Goal: Contribute content

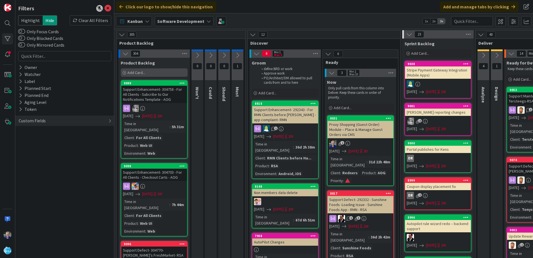
click at [138, 72] on span "Add Card..." at bounding box center [136, 72] width 18 height 5
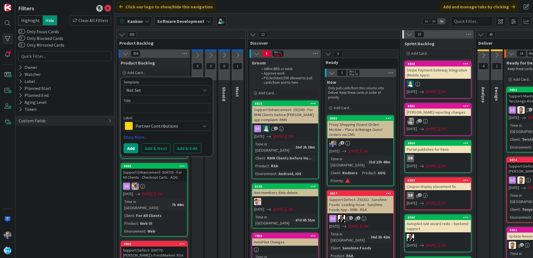
type textarea "x"
type textarea "D"
type textarea "x"
type textarea "Do"
type textarea "x"
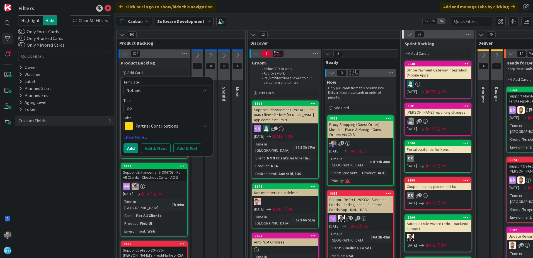
type textarea "Doo"
type textarea "x"
type textarea "Door"
type textarea "x"
type textarea "Doord"
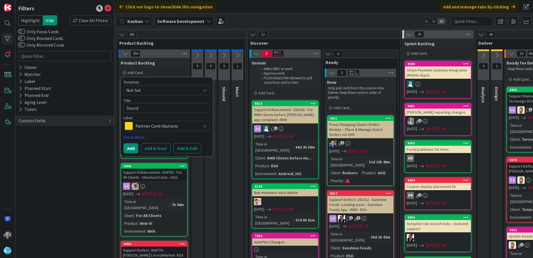
type textarea "x"
type textarea "Doorda"
type textarea "x"
type textarea "Doordas"
type textarea "x"
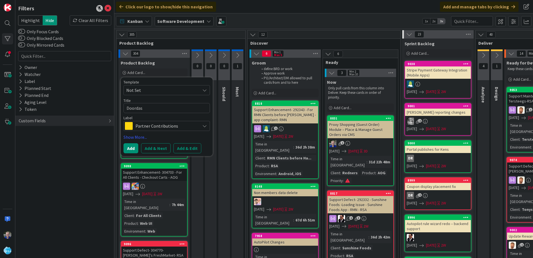
type textarea "Doordash"
type textarea "x"
type textarea "Doordash"
type textarea "x"
type textarea "Doordash E"
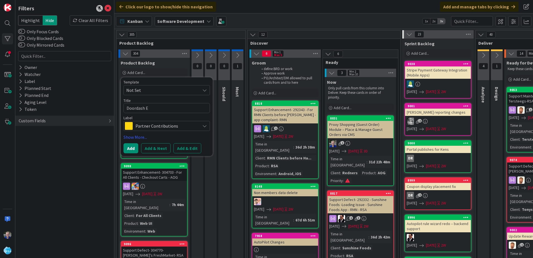
type textarea "x"
type textarea "Doordash Ev"
type textarea "x"
type textarea "Doordash Eve"
type textarea "x"
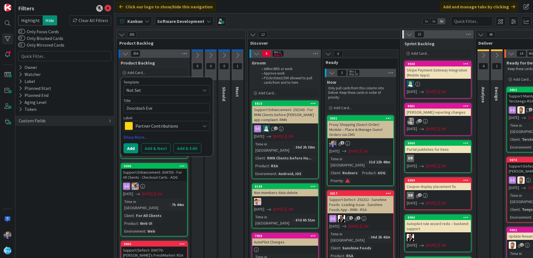
type textarea "Doordash Even"
type textarea "x"
type textarea "Doordash Event"
type textarea "x"
type textarea "Doordash Event"
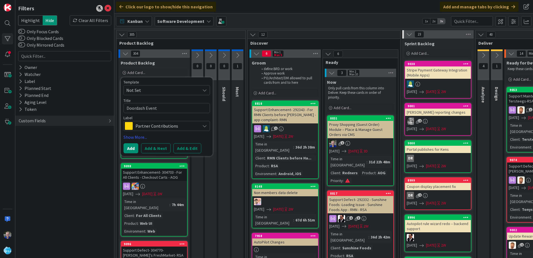
type textarea "x"
type textarea "Doordash Event N"
type textarea "x"
type textarea "Doordash Event No"
type textarea "x"
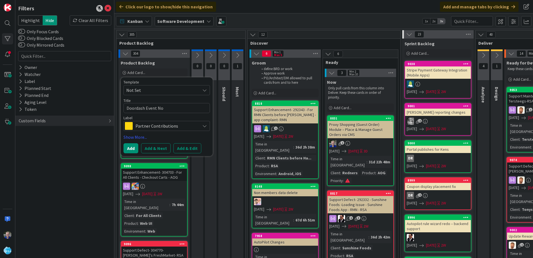
type textarea "Doordash Event Not"
type textarea "x"
type textarea "Doordash Event Noti"
type textarea "x"
type textarea "Doordash Event Notif"
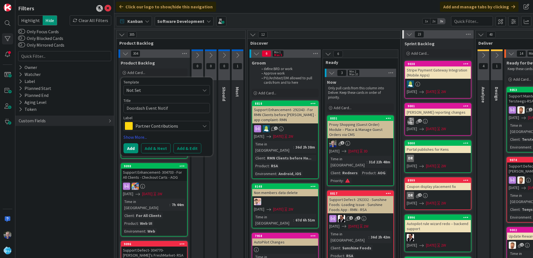
type textarea "x"
type textarea "Doordash Event Notifi"
type textarea "x"
type textarea "Doordash Event Notific"
type textarea "x"
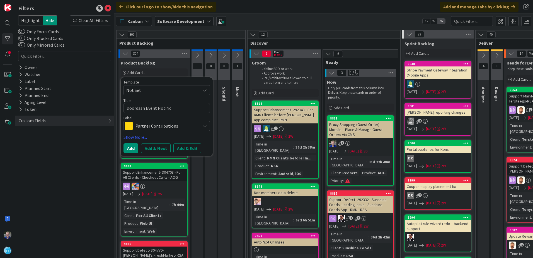
type textarea "Doordash Event Notifica"
type textarea "x"
type textarea "Doordash Event Notificat"
type textarea "x"
type textarea "Doordash Event Notificati"
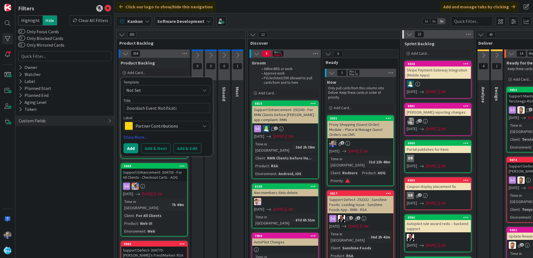
type textarea "x"
type textarea "Doordash Event Notificatio"
type textarea "x"
type textarea "Doordash Event Notification"
type textarea "x"
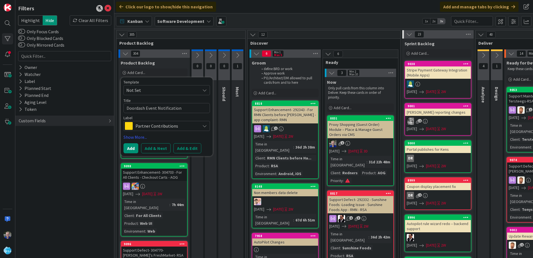
type textarea "Doordash Event Notifications"
type textarea "x"
type textarea "Doordash Event Notifications"
type textarea "x"
type textarea "Doordash Event Notifications -"
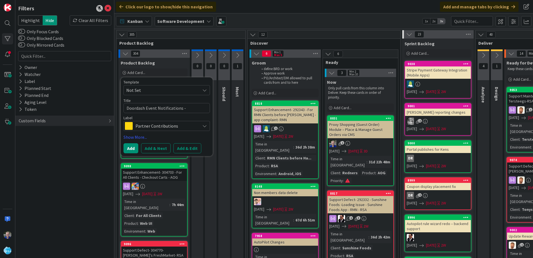
type textarea "x"
type textarea "Doordash Event Notifications -"
type textarea "x"
type textarea "Doordash Event Notifications - V"
type textarea "x"
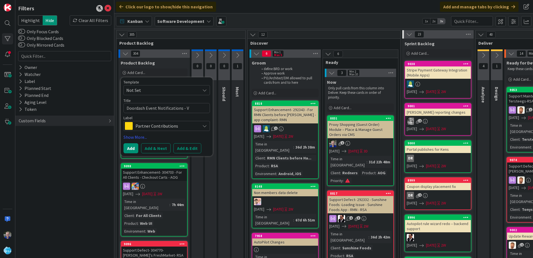
type textarea "Doordash Event Notifications - Va"
type textarea "x"
type textarea "Doordash Event Notifications - Val"
type textarea "x"
type textarea "Doordash Event Notifications - Vall"
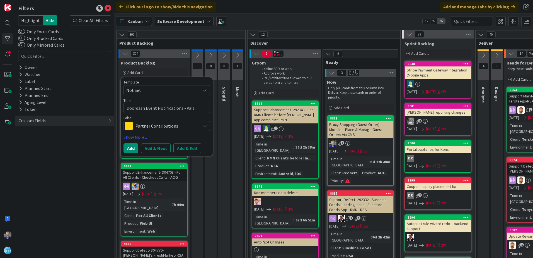
type textarea "x"
type textarea "Doordash Event Notifications - Valli"
type textarea "x"
type textarea "Doordash Event Notifications - Valli"
type textarea "x"
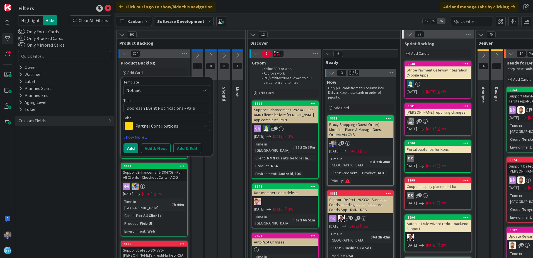
type textarea "Doordash Event Notifications - Valli -"
type textarea "x"
type textarea "Doordash Event Notifications - Valli -"
type textarea "x"
type textarea "Doordash Event Notifications - Valli - A"
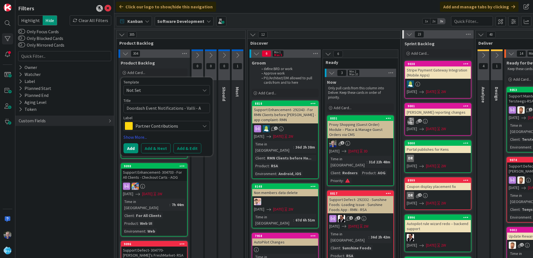
type textarea "x"
type textarea "Doordash Event Notifications - Valli - AO"
type textarea "x"
type textarea "Doordash Event Notifications - Valli - AOG"
click at [151, 126] on span "Partner Contributions" at bounding box center [167, 126] width 62 height 8
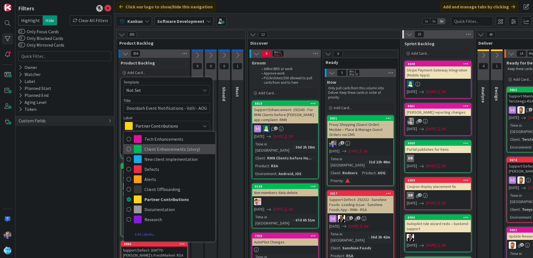
click at [129, 150] on icon at bounding box center [129, 149] width 4 height 8
type textarea "x"
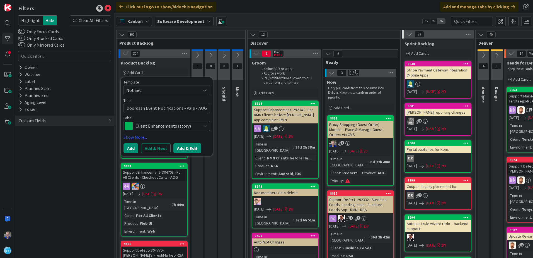
click at [192, 147] on button "Add & Edit" at bounding box center [187, 148] width 28 height 10
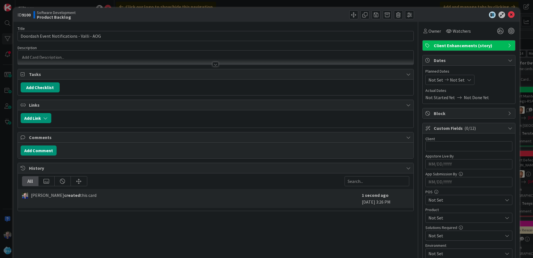
click at [72, 55] on div at bounding box center [216, 57] width 396 height 14
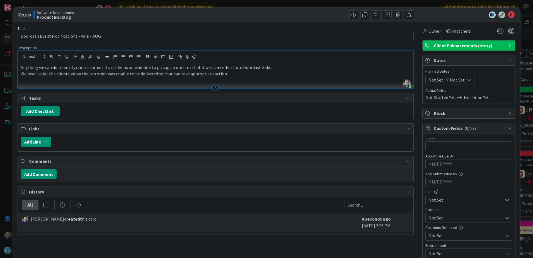
click at [53, 68] on p "Anything we can do to notify our customers if a dasher is unavailable to pickup…" at bounding box center [216, 67] width 390 height 6
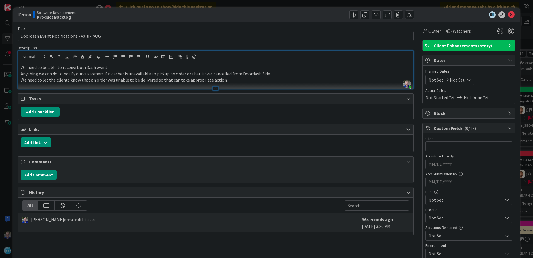
drag, startPoint x: 115, startPoint y: 69, endPoint x: 57, endPoint y: 68, distance: 57.7
click at [57, 68] on p "We need to be able to receive DoorDash event" at bounding box center [216, 67] width 390 height 6
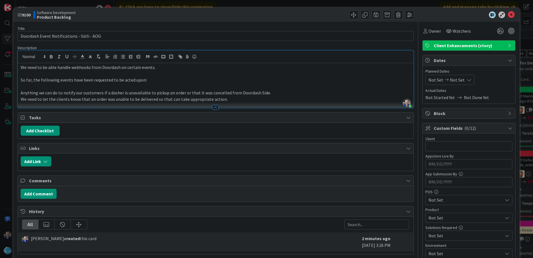
click at [155, 82] on p "So far, the following events have been requested to be acted upon:" at bounding box center [216, 80] width 390 height 6
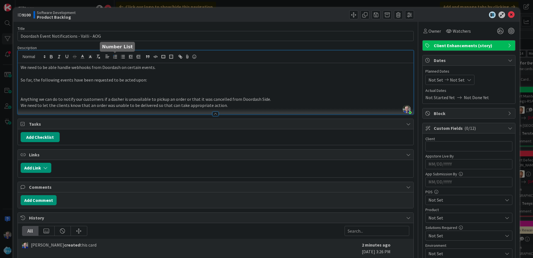
click at [117, 55] on line "button" at bounding box center [116, 55] width 2 height 0
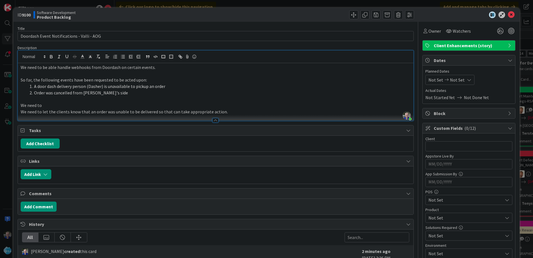
click at [52, 105] on p "We need to" at bounding box center [216, 105] width 390 height 6
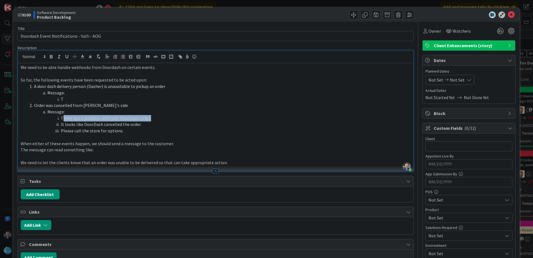
copy li "here was a problem with your DoorDash order."
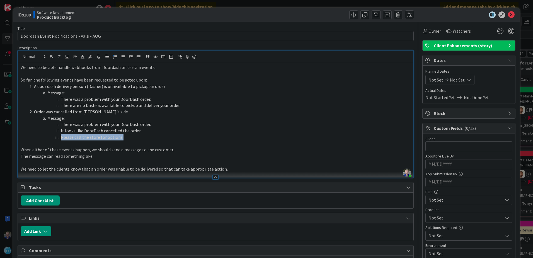
copy li "Please call the store for options."
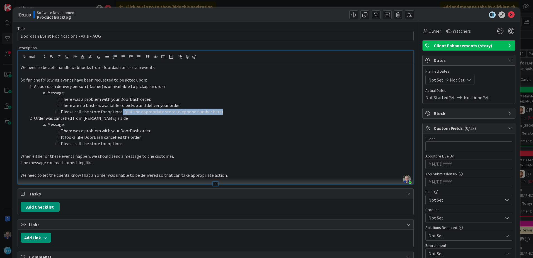
copy li ": (put the appropriate store telephone number here)"
click at [101, 158] on p "When either of these events happen, we should send a message to the customer." at bounding box center [216, 156] width 390 height 6
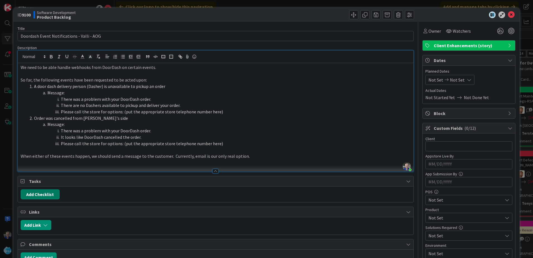
click at [47, 192] on button "Add Checklist" at bounding box center [40, 194] width 39 height 10
type input "Requirements"
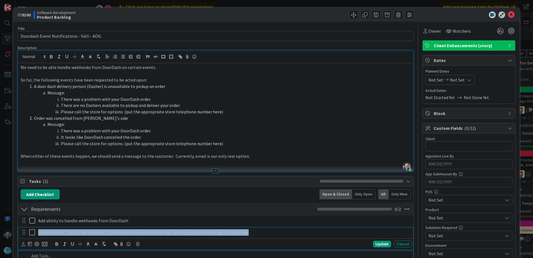
drag, startPoint x: 38, startPoint y: 233, endPoint x: 248, endPoint y: 240, distance: 210.1
click at [248, 240] on div "Handle event: "No Dasher available" (or whatever the event looks like, send app…" at bounding box center [215, 238] width 395 height 22
copy p "Handle event: "No Dasher available" (or whatever the event looks like, send app…"
click at [286, 233] on p "Handle event: "No Dasher available" (or whatever the event looks like, send app…" at bounding box center [223, 232] width 371 height 6
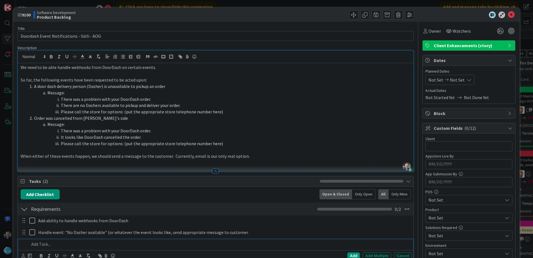
click at [53, 245] on p at bounding box center [219, 244] width 380 height 6
drag, startPoint x: 59, startPoint y: 243, endPoint x: 94, endPoint y: 244, distance: 35.7
click at [94, 244] on p "Handle event: "No Dasher available" (or whatever the event looks like, send app…" at bounding box center [219, 244] width 380 height 6
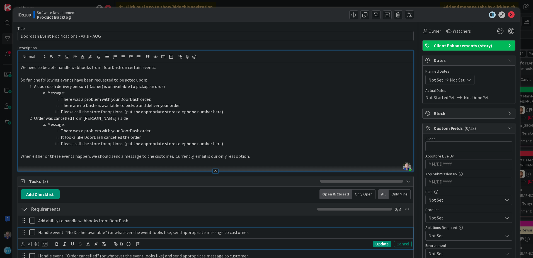
click at [168, 233] on p "Handle event: "No Dasher available" (or whatever the event looks like, send app…" at bounding box center [223, 232] width 371 height 6
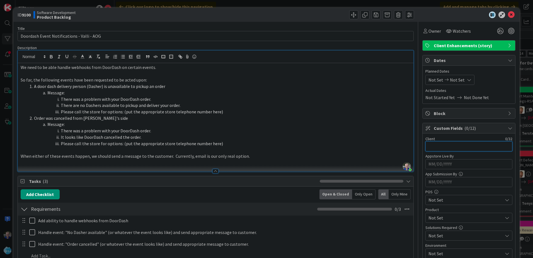
click at [427, 144] on input "text" at bounding box center [468, 146] width 87 height 10
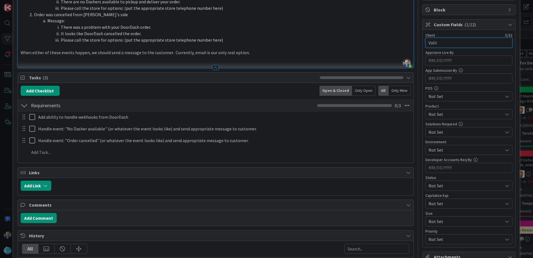
scroll to position [112, 0]
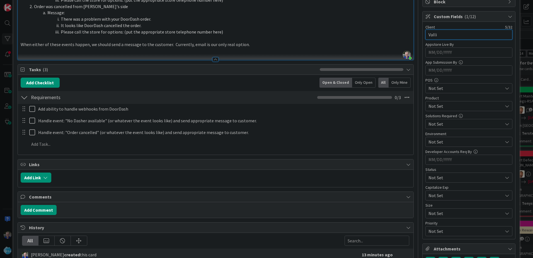
type input "Valli"
click at [442, 107] on span "Not Set" at bounding box center [466, 106] width 74 height 7
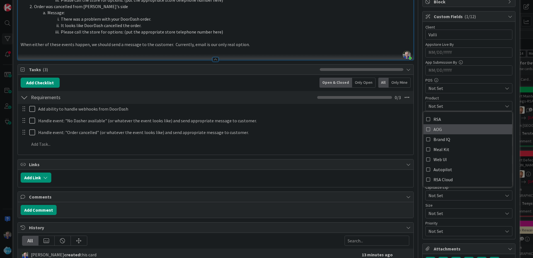
click at [426, 128] on icon at bounding box center [428, 129] width 4 height 8
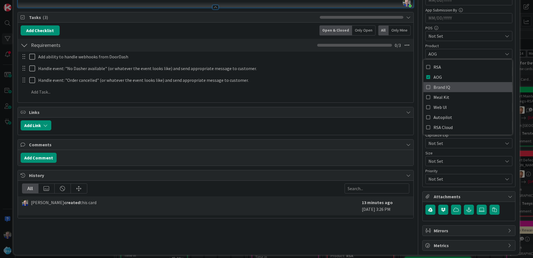
scroll to position [168, 0]
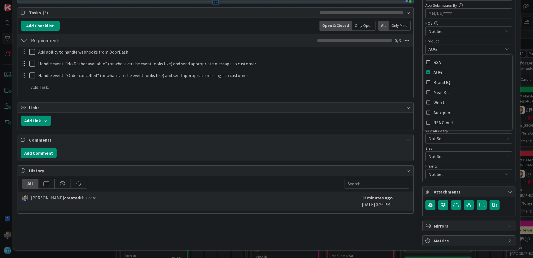
click at [431, 124] on span "Not Set" at bounding box center [464, 121] width 71 height 8
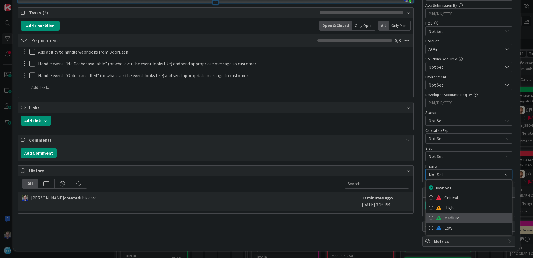
click at [429, 216] on icon at bounding box center [431, 217] width 4 height 8
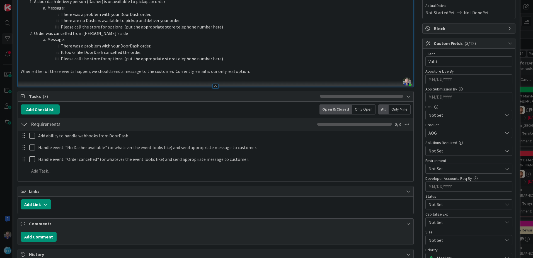
scroll to position [0, 0]
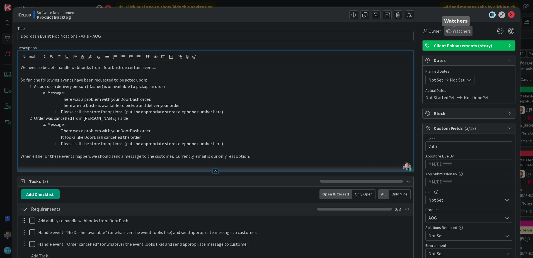
click at [446, 30] on icon at bounding box center [449, 31] width 6 height 4
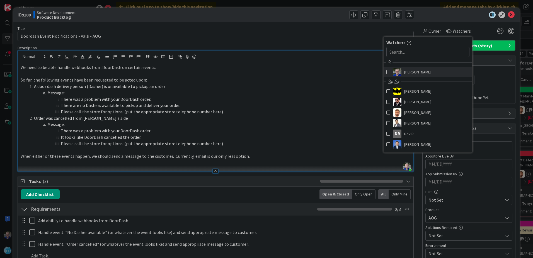
click at [386, 70] on span at bounding box center [388, 72] width 4 height 8
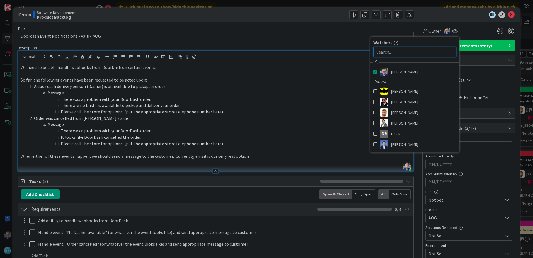
click at [396, 53] on input "text" at bounding box center [414, 52] width 83 height 10
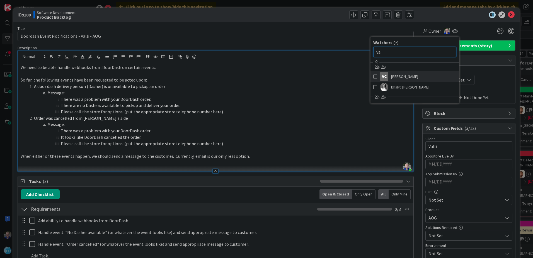
type input "va"
click at [373, 77] on span at bounding box center [375, 76] width 4 height 8
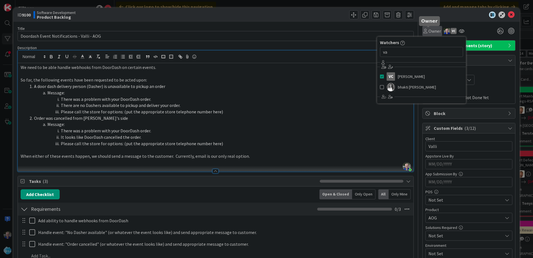
click at [424, 30] on icon at bounding box center [426, 31] width 4 height 4
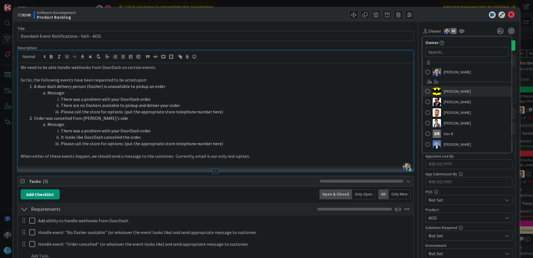
click at [425, 92] on span at bounding box center [427, 91] width 4 height 8
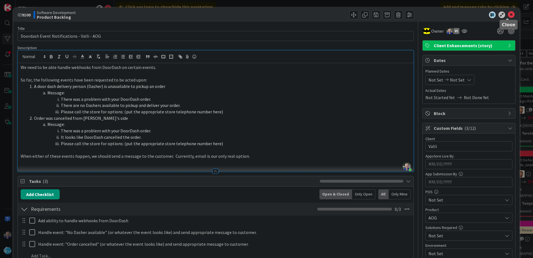
click at [508, 15] on icon at bounding box center [511, 14] width 7 height 7
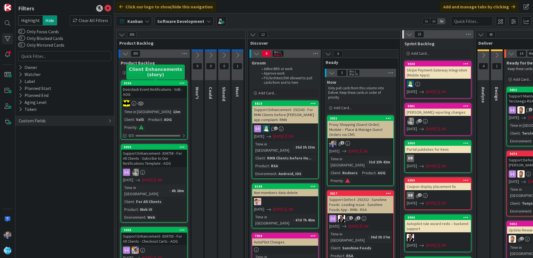
click at [137, 82] on div "9100" at bounding box center [155, 83] width 63 height 4
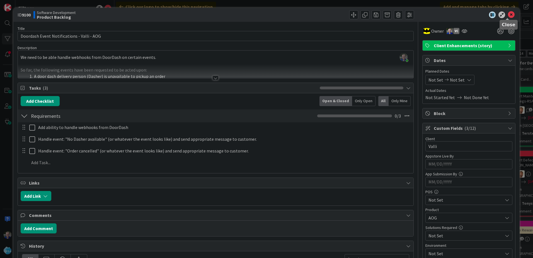
click at [508, 14] on icon at bounding box center [511, 14] width 7 height 7
